Goal: Task Accomplishment & Management: Manage account settings

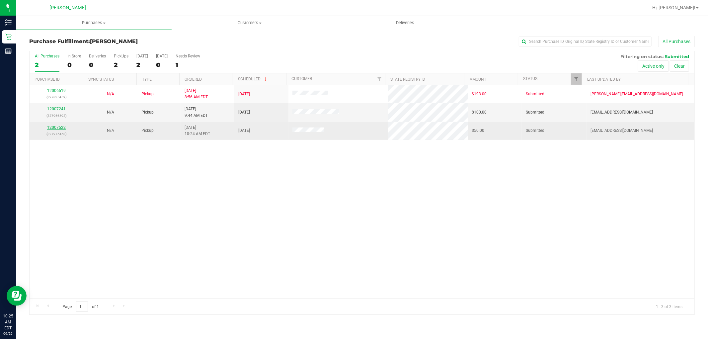
click at [61, 129] on link "12007522" at bounding box center [56, 127] width 19 height 5
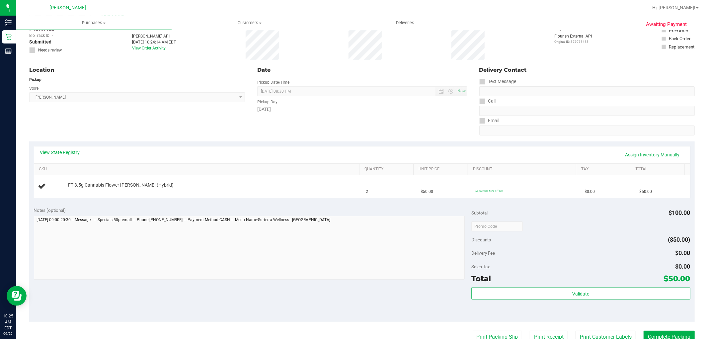
scroll to position [74, 0]
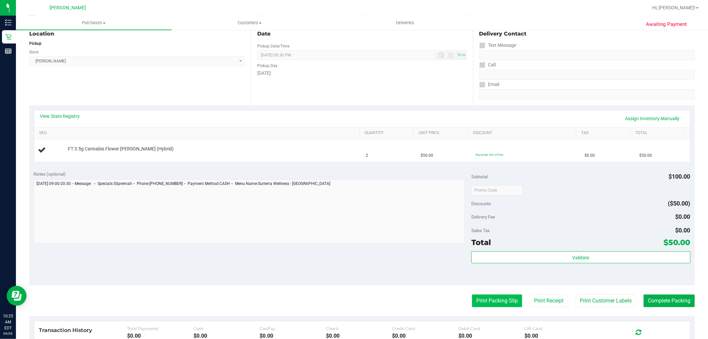
click at [493, 299] on button "Print Packing Slip" at bounding box center [497, 300] width 50 height 13
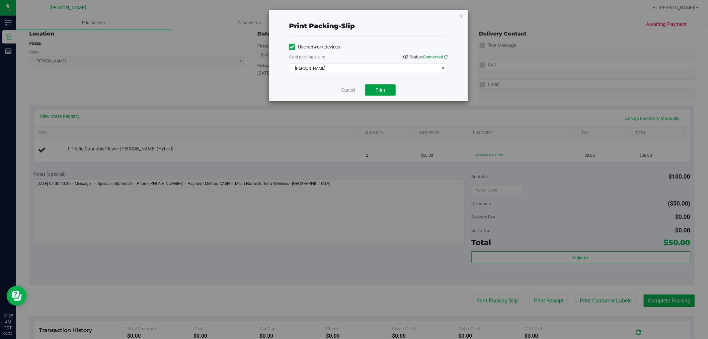
click at [374, 85] on button "Print" at bounding box center [380, 89] width 31 height 11
click at [347, 88] on link "Cancel" at bounding box center [348, 90] width 14 height 7
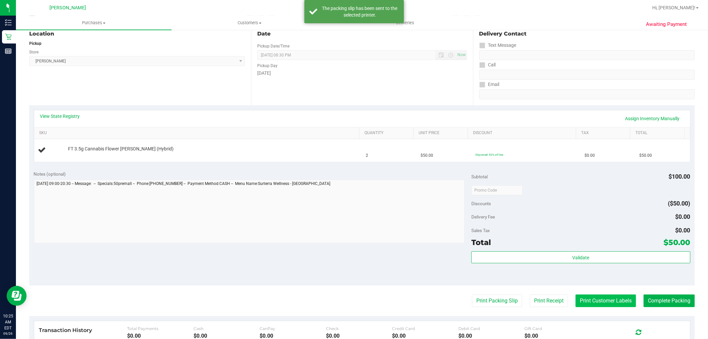
click at [609, 303] on button "Print Customer Labels" at bounding box center [606, 300] width 60 height 13
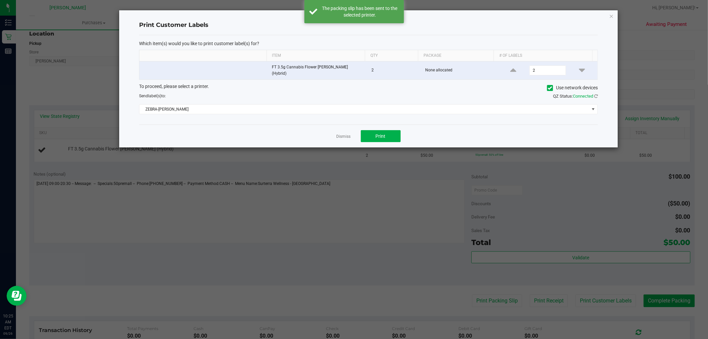
click at [382, 126] on div "Dismiss Print" at bounding box center [368, 135] width 459 height 23
click at [372, 138] on button "Print" at bounding box center [381, 136] width 40 height 12
click at [347, 134] on link "Dismiss" at bounding box center [344, 137] width 14 height 6
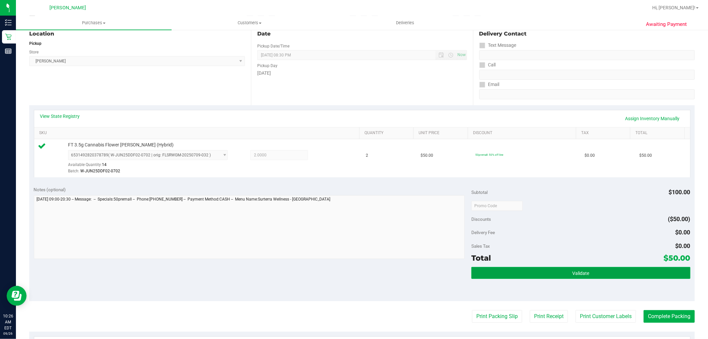
click at [610, 273] on button "Validate" at bounding box center [580, 273] width 219 height 12
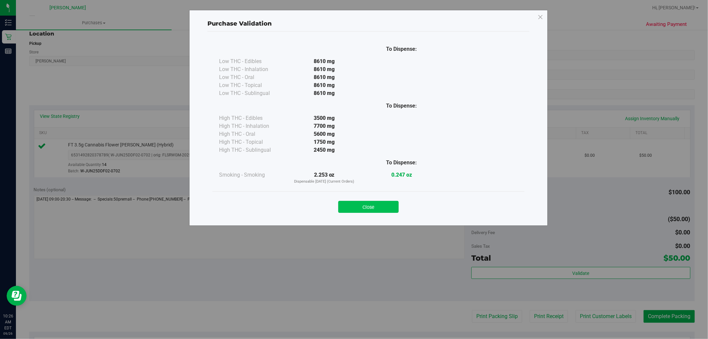
click at [367, 207] on button "Close" at bounding box center [368, 207] width 60 height 12
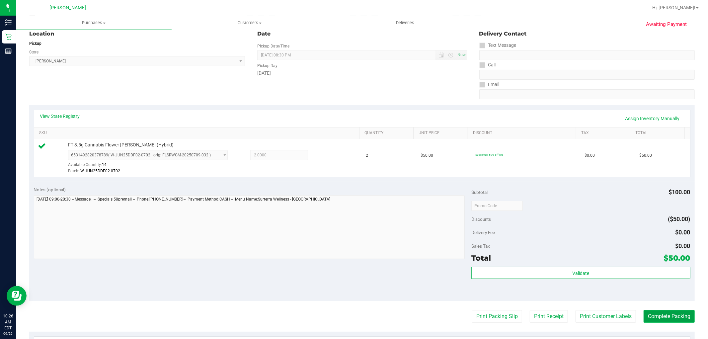
click at [656, 320] on button "Complete Packing" at bounding box center [669, 316] width 51 height 13
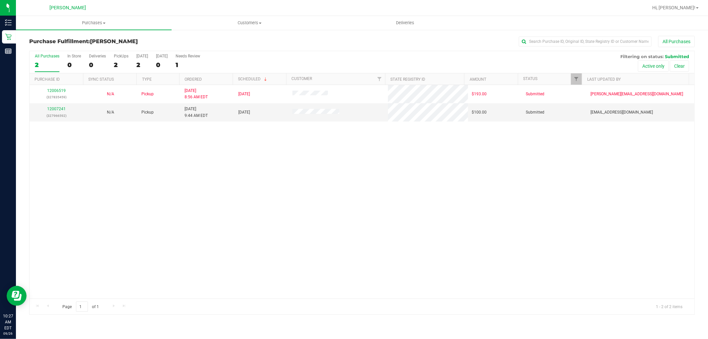
click at [76, 199] on div "12006519 (327835459) N/A Pickup [DATE] 8:56 AM EDT 9/26/2025 $193.00 Submitted …" at bounding box center [362, 191] width 665 height 213
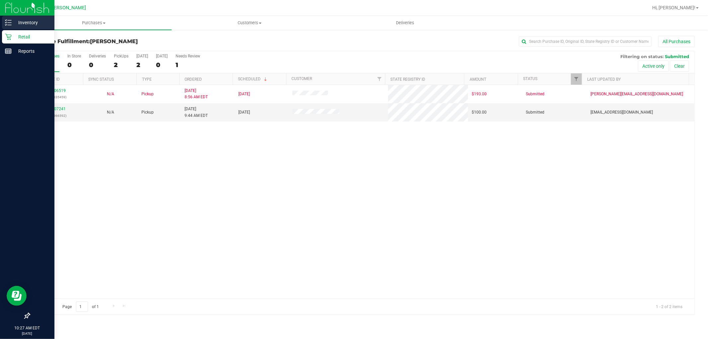
click at [9, 27] on div "Inventory" at bounding box center [28, 22] width 52 height 13
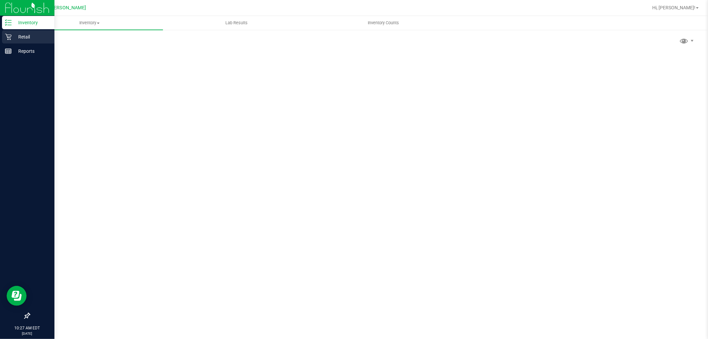
click at [27, 35] on p "Retail" at bounding box center [32, 37] width 40 height 8
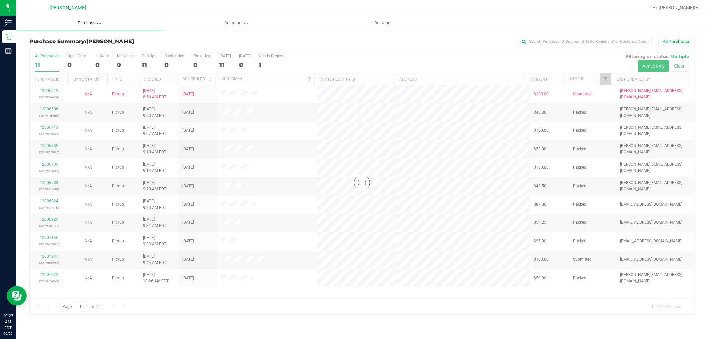
click at [92, 21] on span "Purchases" at bounding box center [89, 23] width 147 height 6
click at [94, 46] on li "Fulfillment" at bounding box center [89, 48] width 147 height 8
